Goal: Complete application form: Complete application form

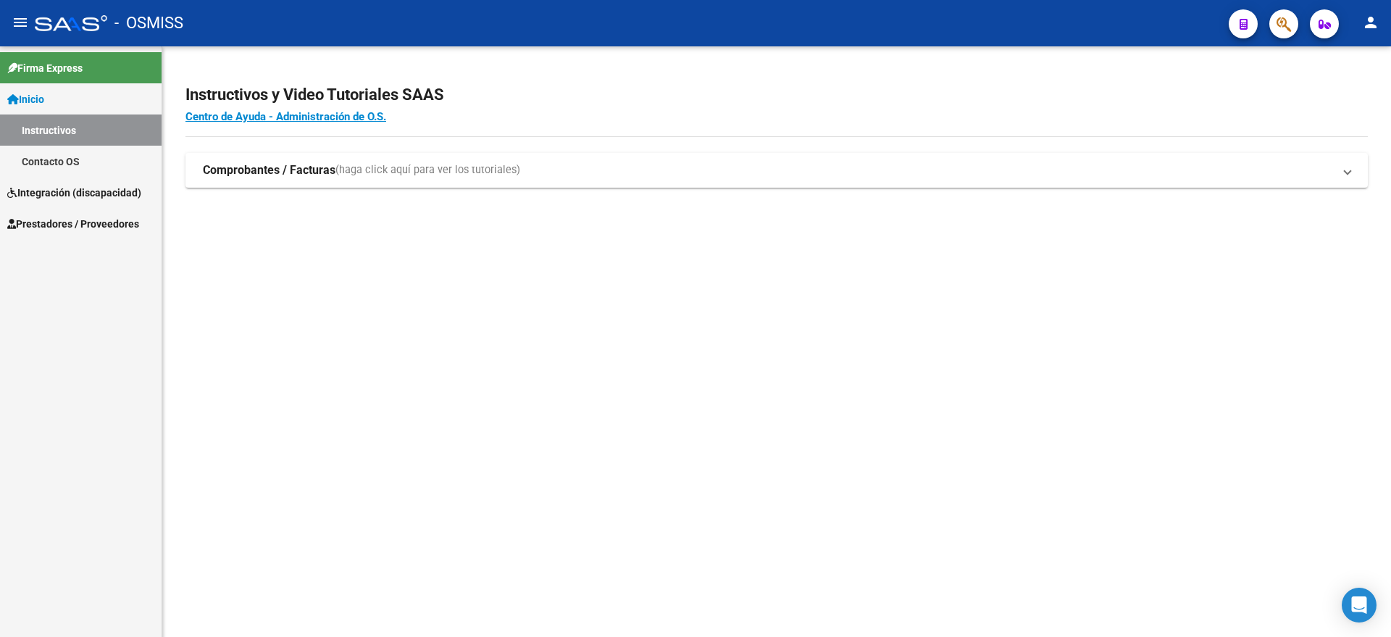
click at [78, 191] on span "Integración (discapacidad)" at bounding box center [74, 193] width 134 height 16
click at [70, 163] on link "Legajos" at bounding box center [81, 161] width 162 height 31
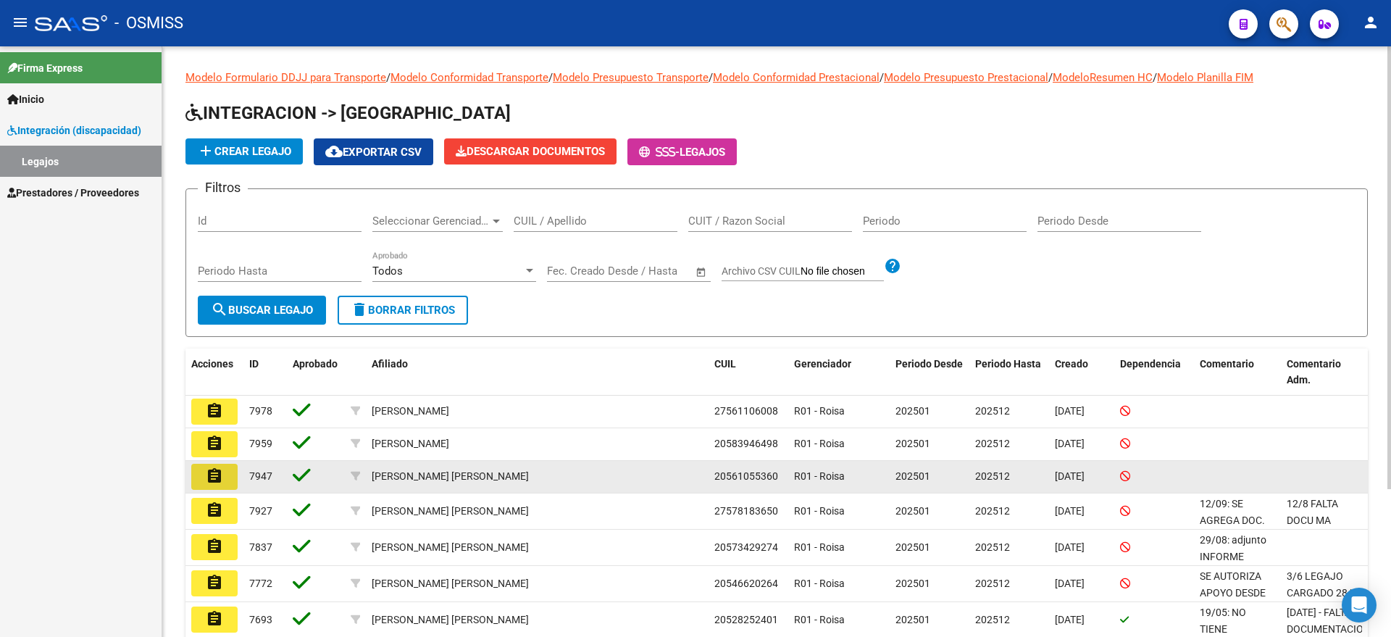
click at [217, 474] on mat-icon "assignment" at bounding box center [214, 475] width 17 height 17
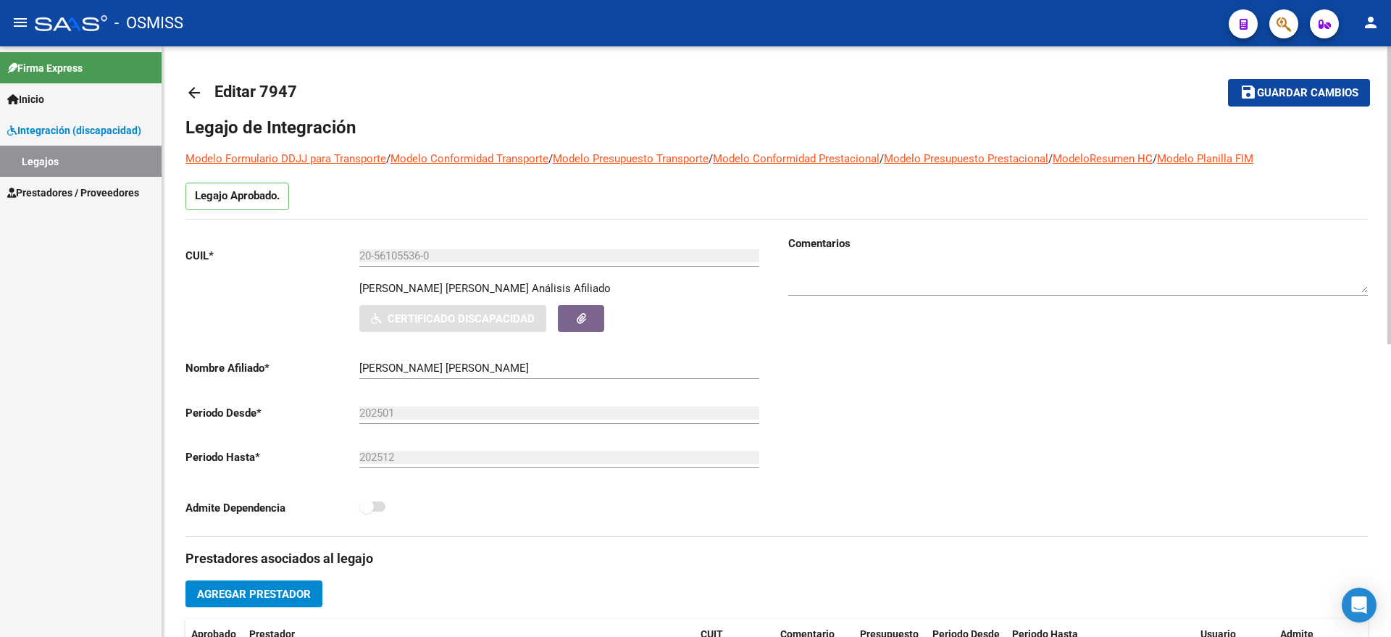
click at [811, 270] on textarea at bounding box center [1079, 278] width 580 height 29
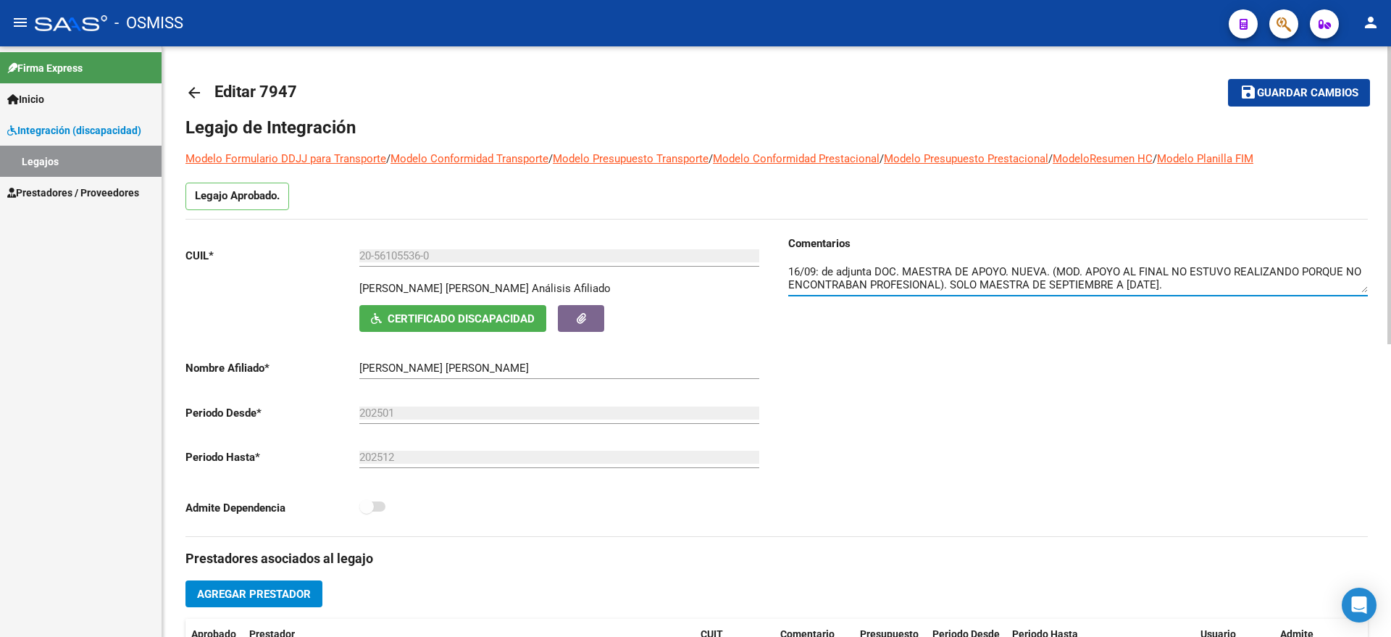
click at [942, 283] on textarea at bounding box center [1079, 278] width 580 height 29
click at [939, 284] on textarea at bounding box center [1079, 278] width 580 height 29
click at [1320, 283] on textarea at bounding box center [1079, 278] width 580 height 29
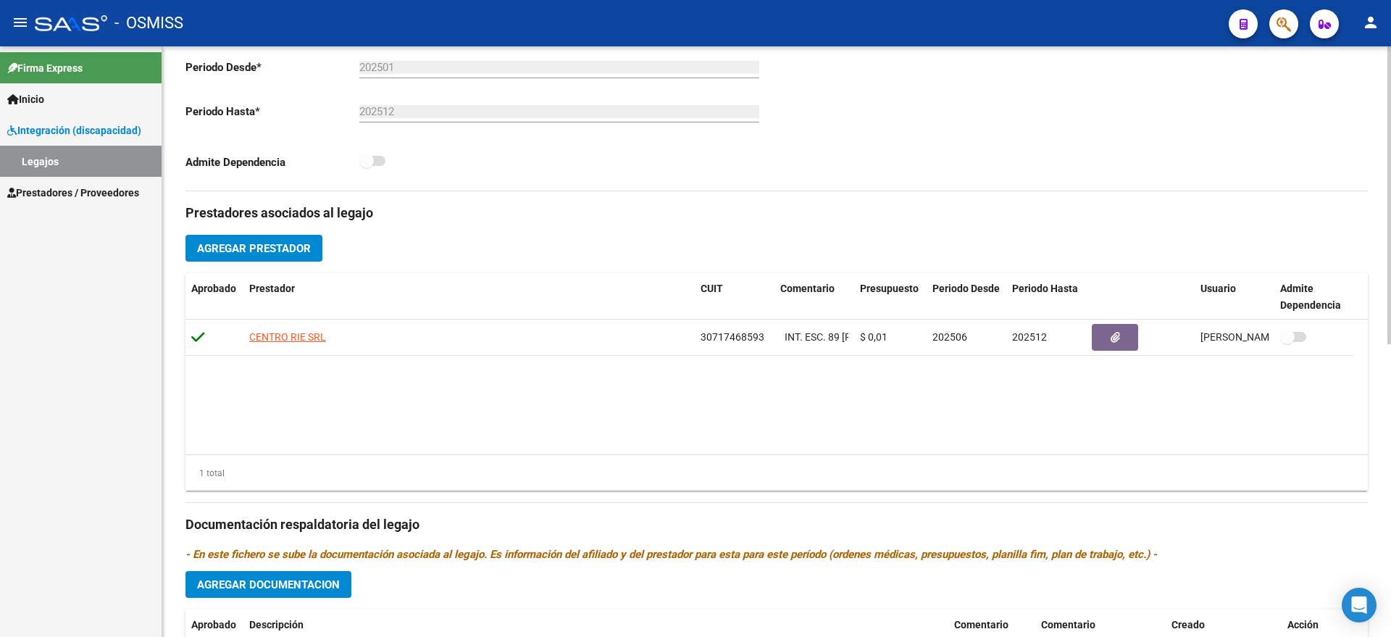
scroll to position [362, 0]
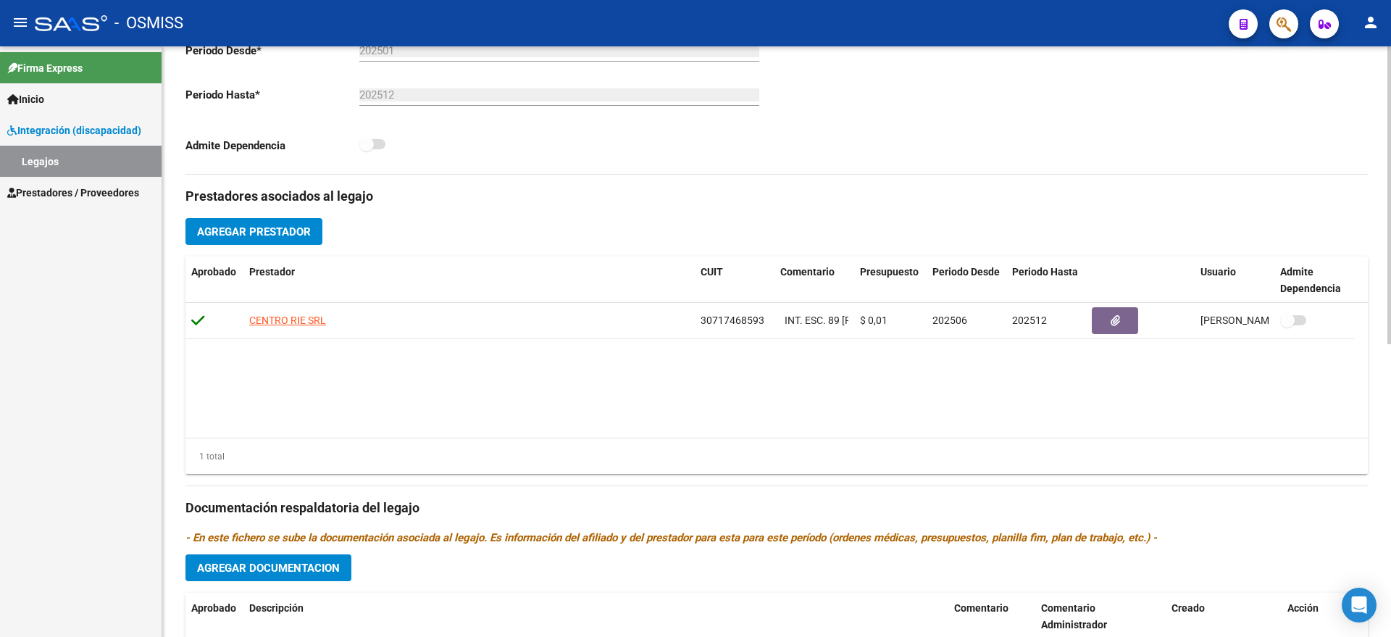
type textarea "16/09: de adjunta DOC. MAESTRA DE APOYO. NUEVA. (MOD. APOYO AL FINAL NO ESTUVO …"
click at [281, 229] on span "Agregar Prestador" at bounding box center [254, 231] width 114 height 13
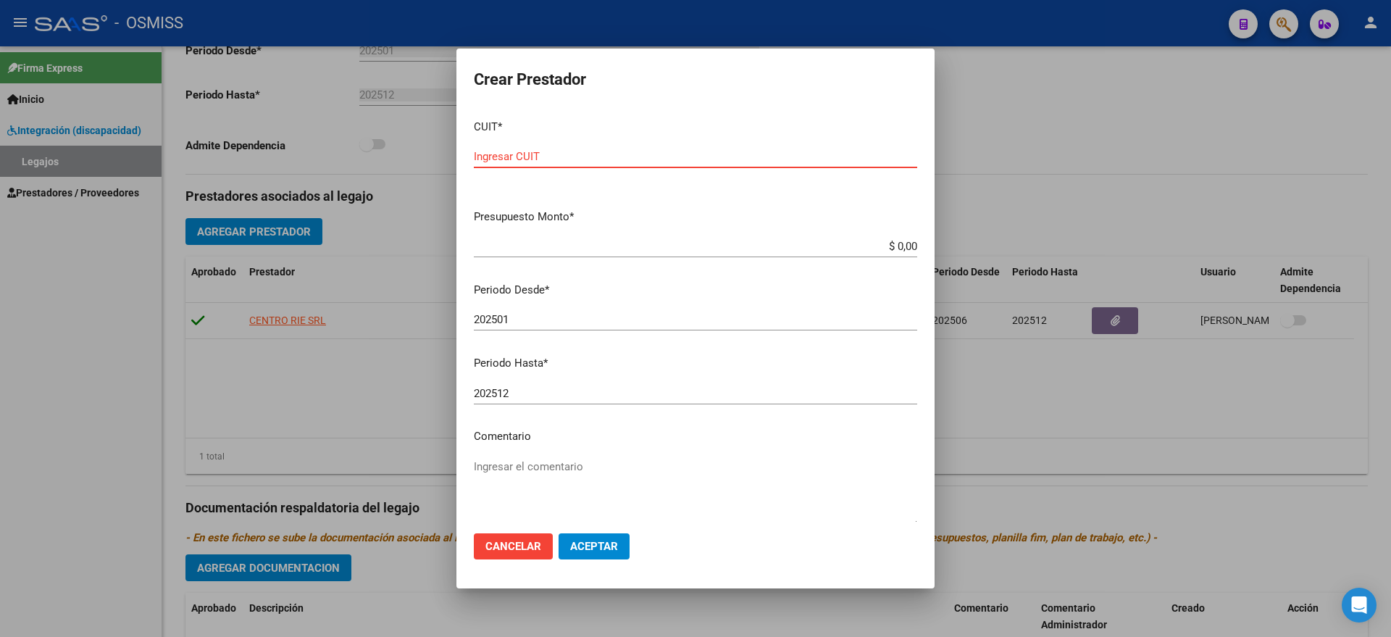
paste input "20-42353754-0"
type input "20-42353754-0"
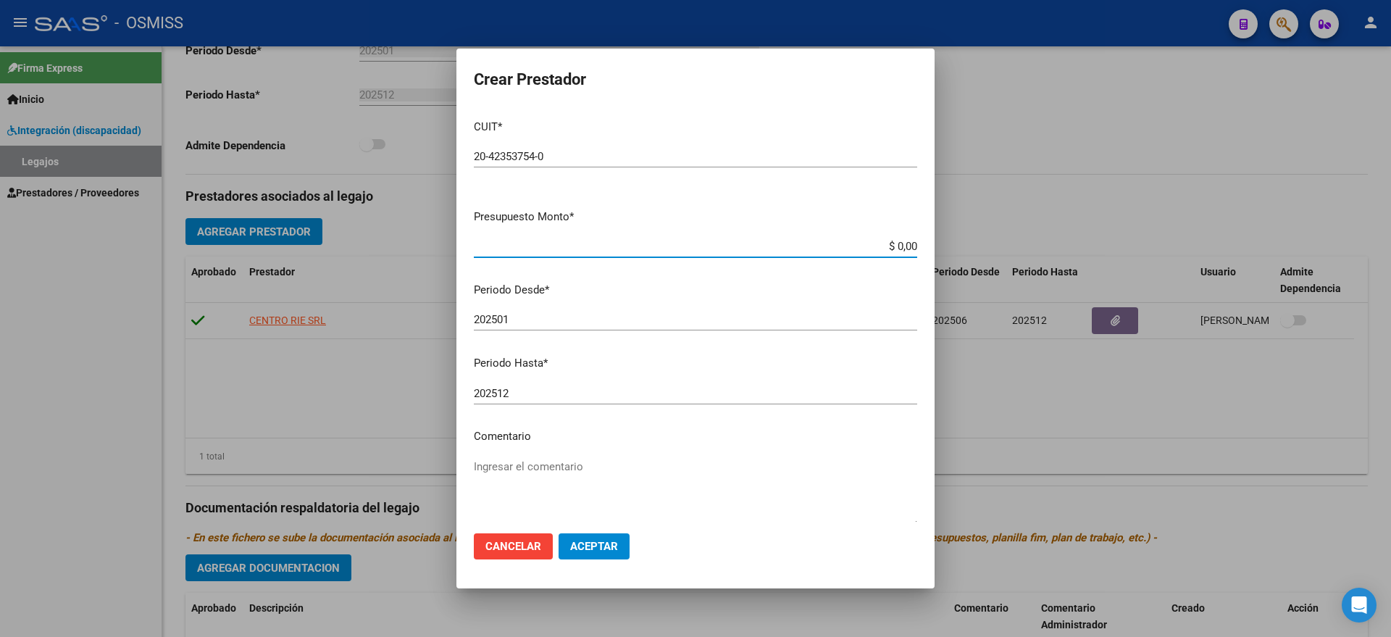
type input "$ 0,01"
type input "202509"
click at [595, 542] on span "Aceptar" at bounding box center [594, 546] width 48 height 13
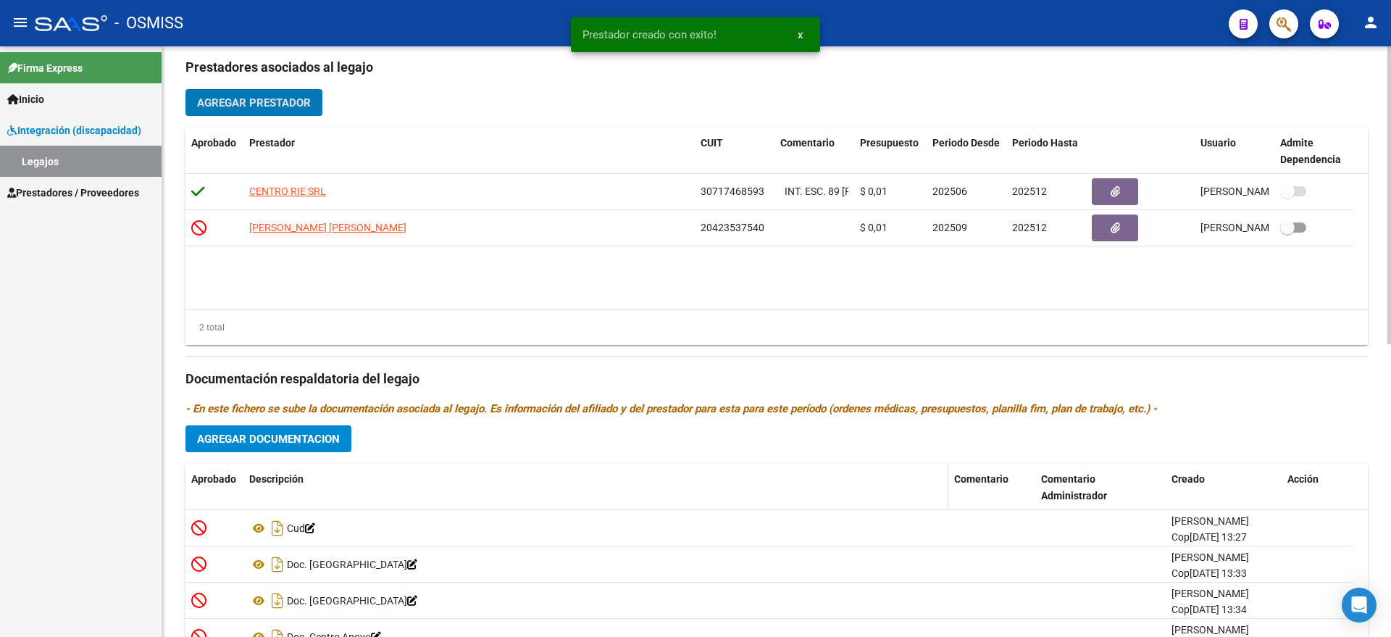
scroll to position [582, 0]
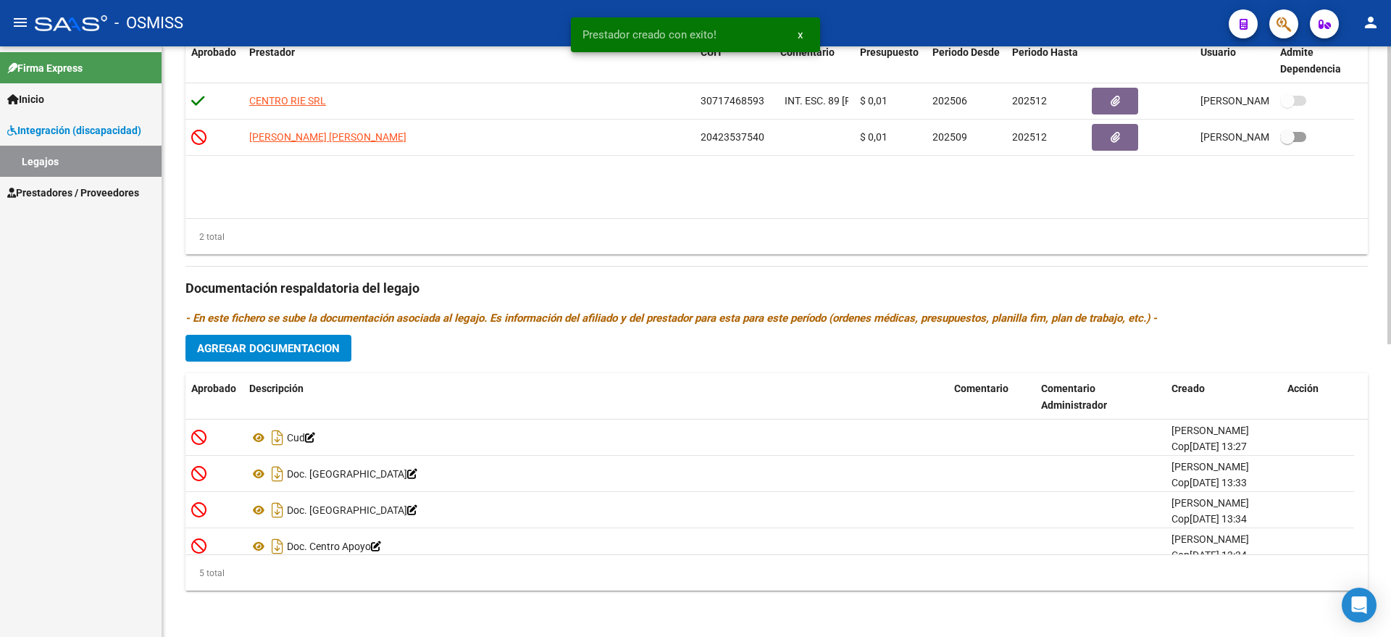
click at [307, 356] on button "Agregar Documentacion" at bounding box center [269, 348] width 166 height 27
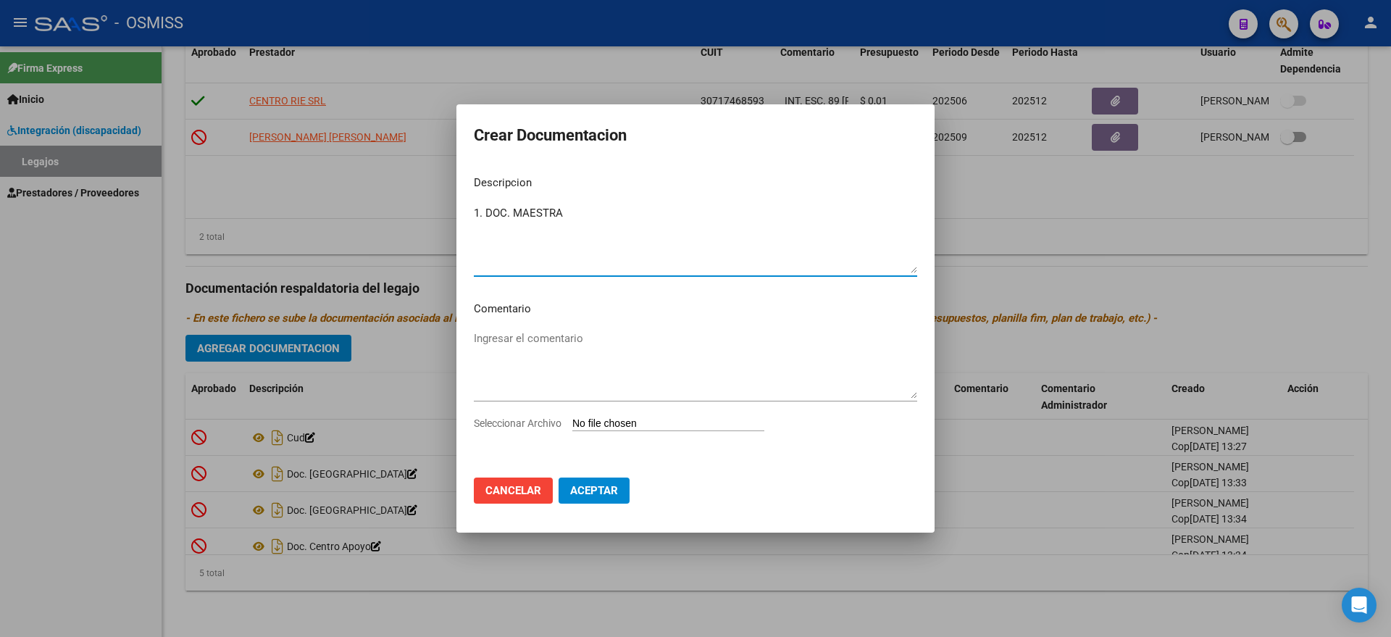
type textarea "1. DOC. MAESTRA"
click at [611, 414] on div "Ingresar el comentario" at bounding box center [696, 372] width 444 height 88
click at [612, 426] on input "Seleccionar Archivo" at bounding box center [669, 424] width 192 height 14
type input "C:\fakepath\1 maestra ok.pdf"
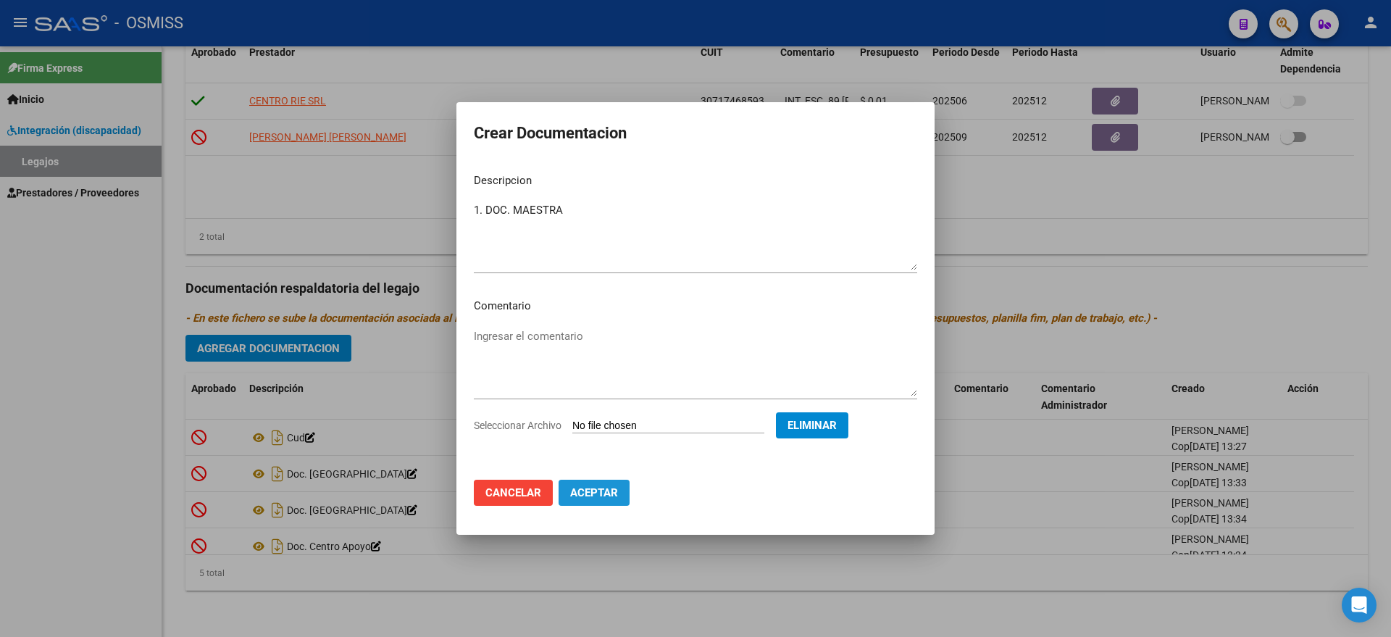
click at [607, 492] on span "Aceptar" at bounding box center [594, 492] width 48 height 13
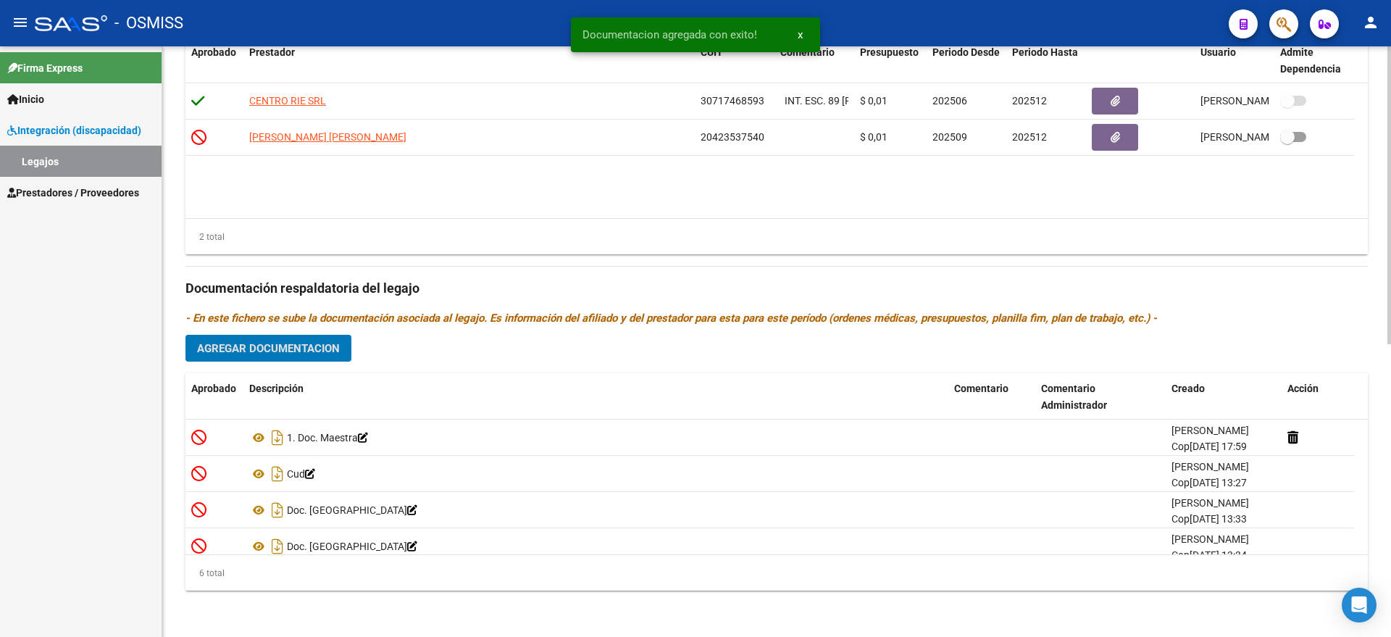
click at [278, 351] on span "Agregar Documentacion" at bounding box center [268, 348] width 143 height 13
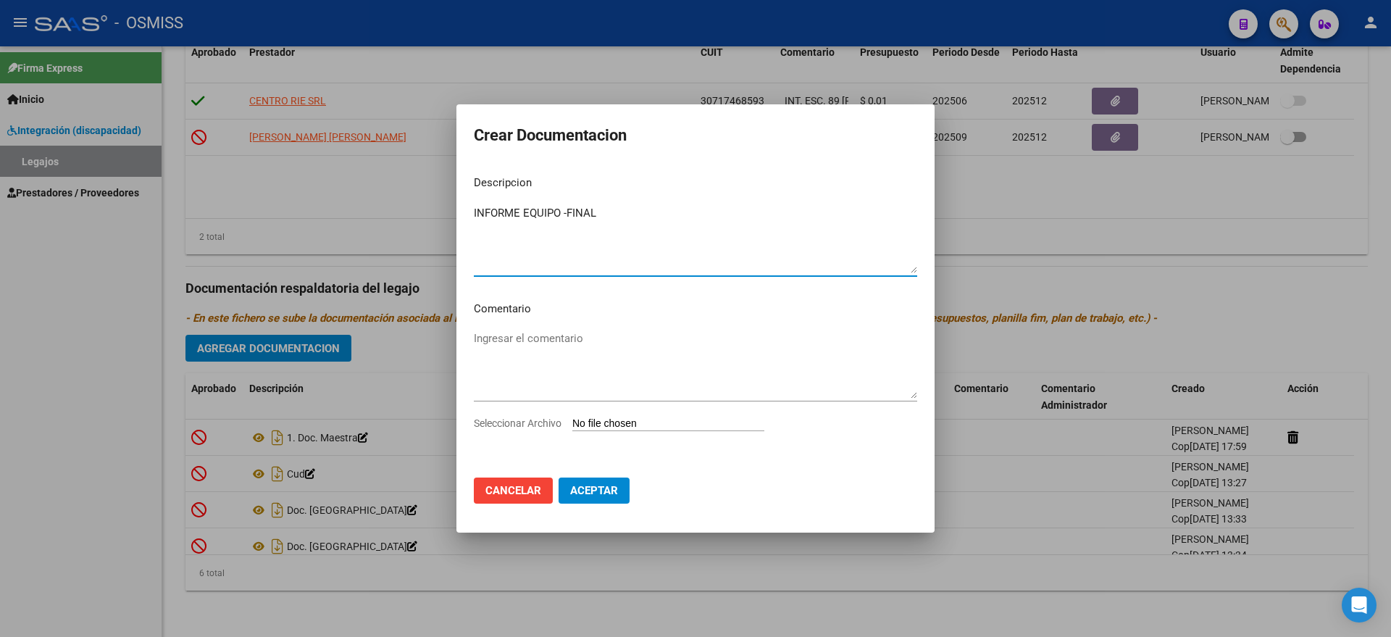
type textarea "INFORME EQUIPO -FINAL"
click at [609, 421] on input "Seleccionar Archivo" at bounding box center [669, 424] width 192 height 14
type input "C:\fakepath\1 INFORME EQUIPO - [PERSON_NAME] [PERSON_NAME] FINAL.pdf"
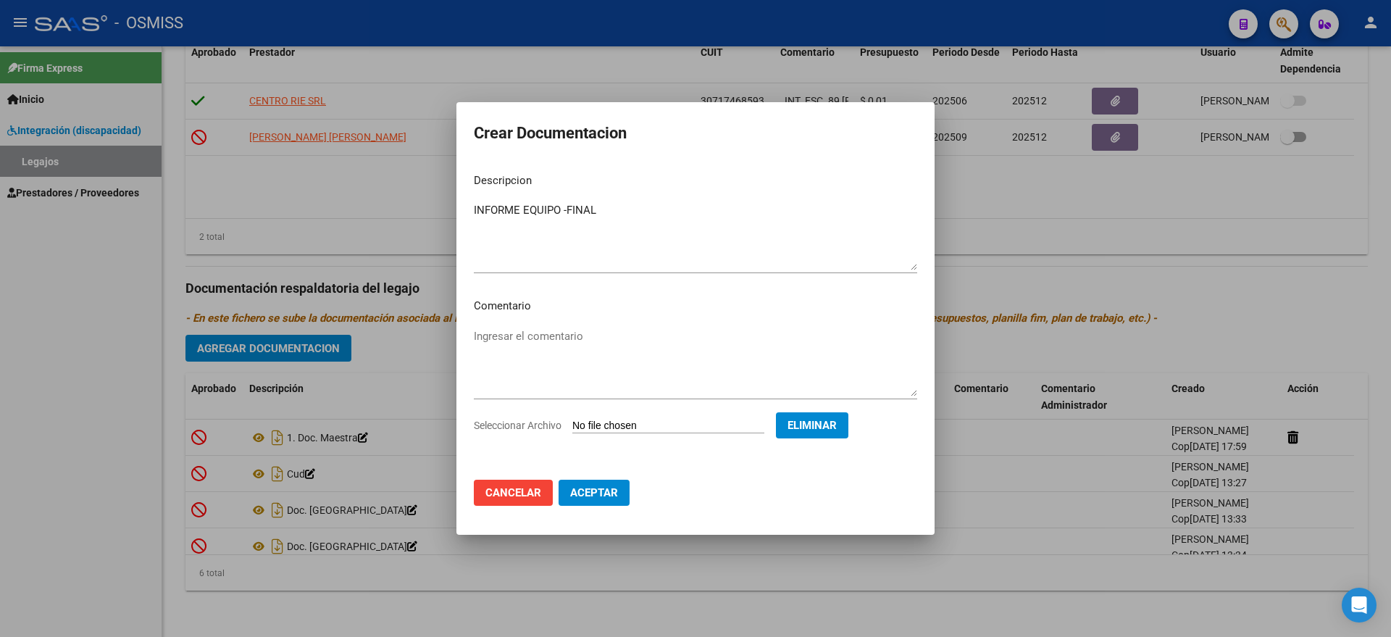
click at [602, 491] on span "Aceptar" at bounding box center [594, 492] width 48 height 13
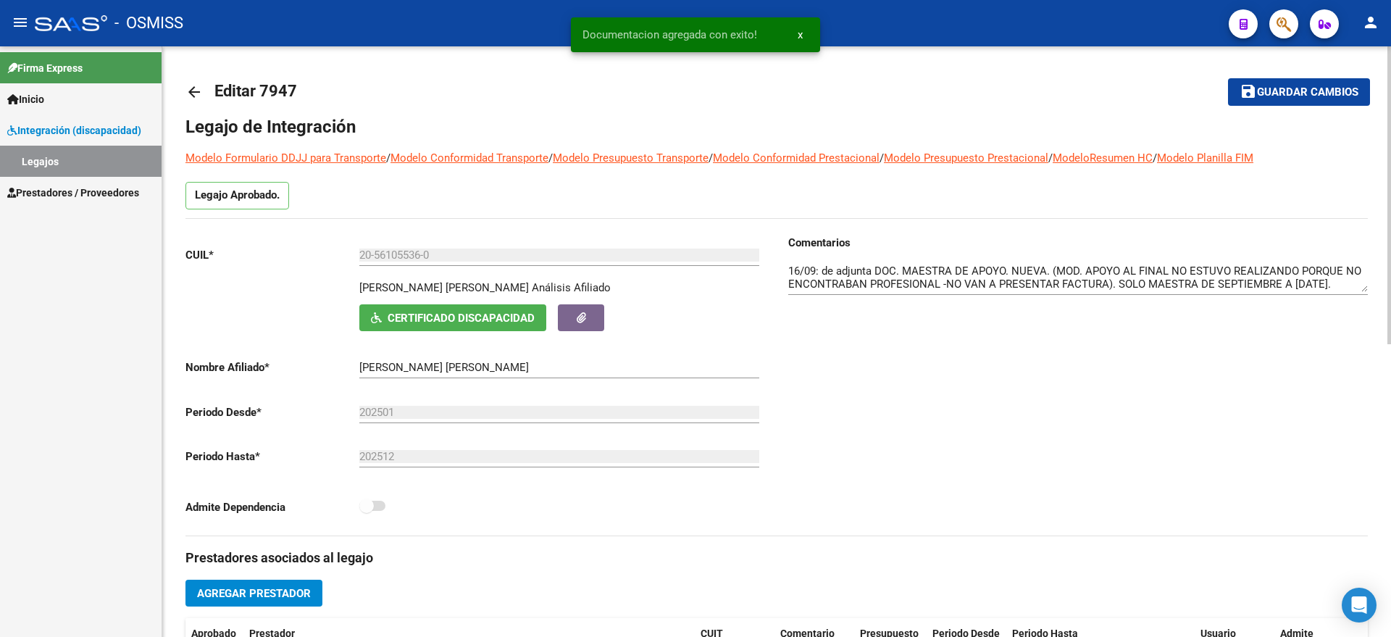
scroll to position [0, 0]
click at [1315, 95] on span "Guardar cambios" at bounding box center [1307, 93] width 101 height 13
click at [83, 155] on link "Legajos" at bounding box center [81, 161] width 162 height 31
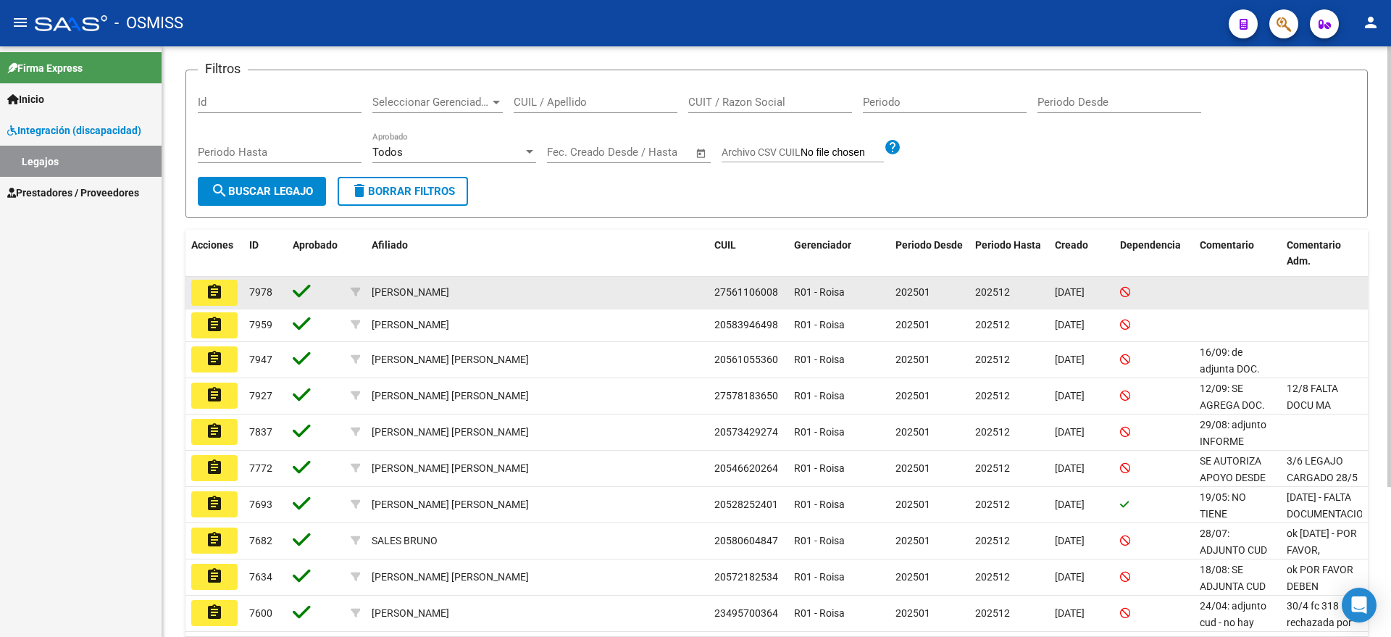
scroll to position [181, 0]
